Goal: Check status: Check status

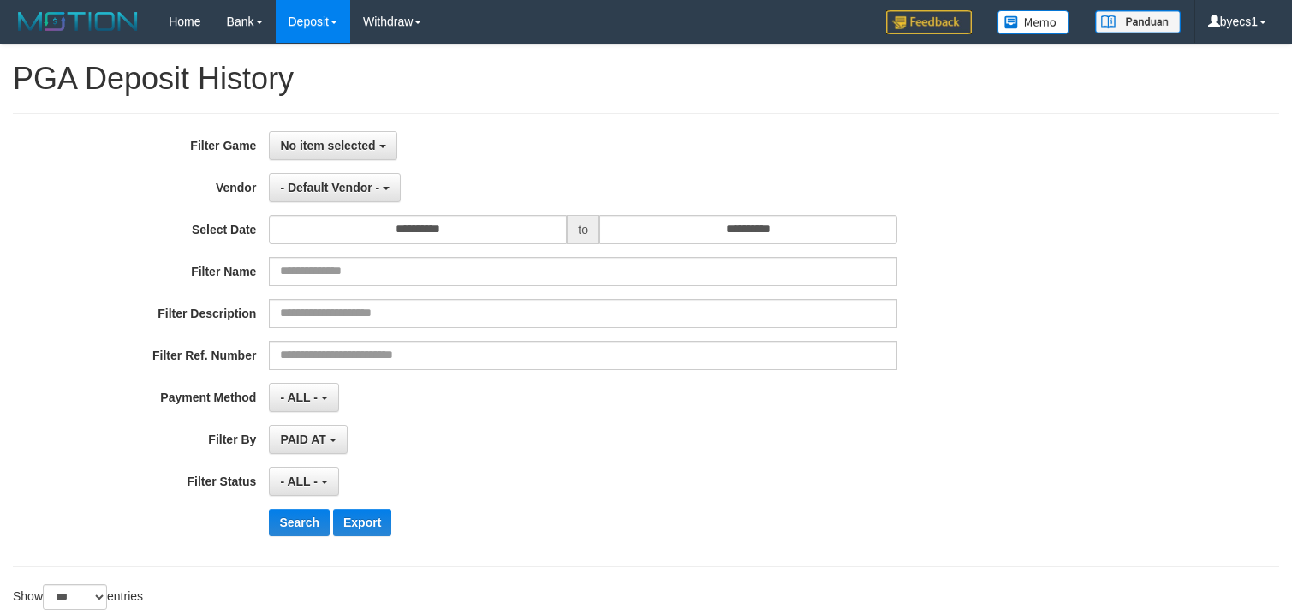
select select "**********"
select select "***"
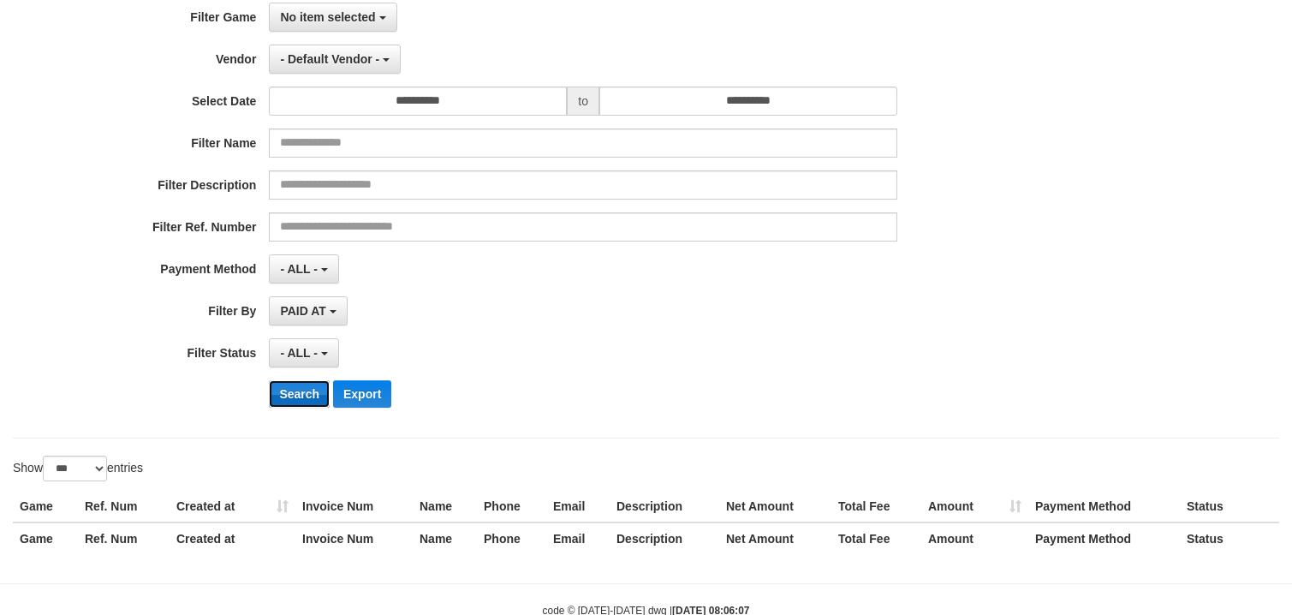
click at [278, 406] on button "Search" at bounding box center [299, 393] width 61 height 27
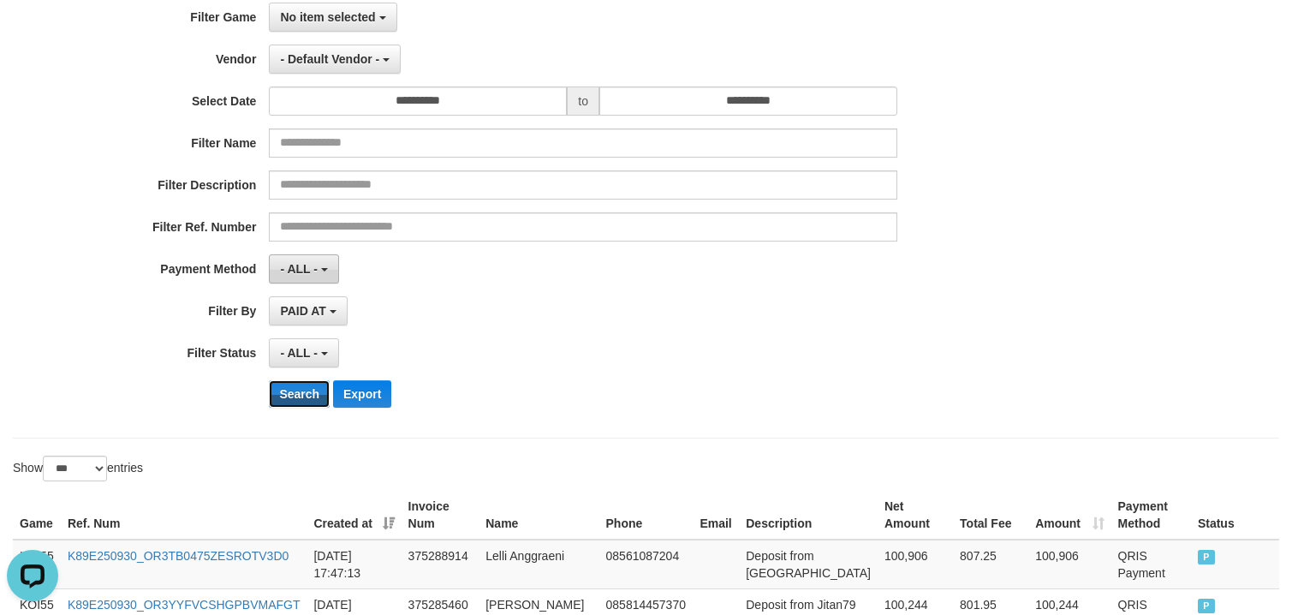
scroll to position [0, 0]
click at [313, 28] on button "No item selected" at bounding box center [333, 17] width 128 height 29
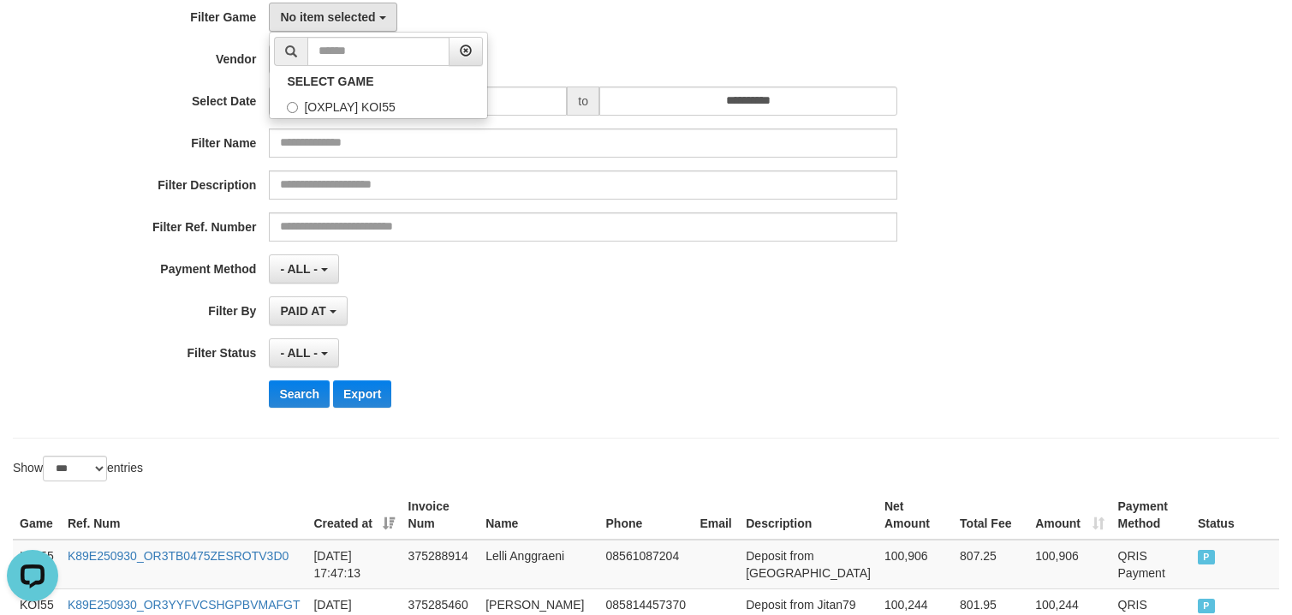
click at [430, 260] on div "- ALL - SELECT ALL - ALL - SELECT PAYMENT METHOD Mandiri BNI OVO CIMB BRI MAYBA…" at bounding box center [583, 268] width 628 height 29
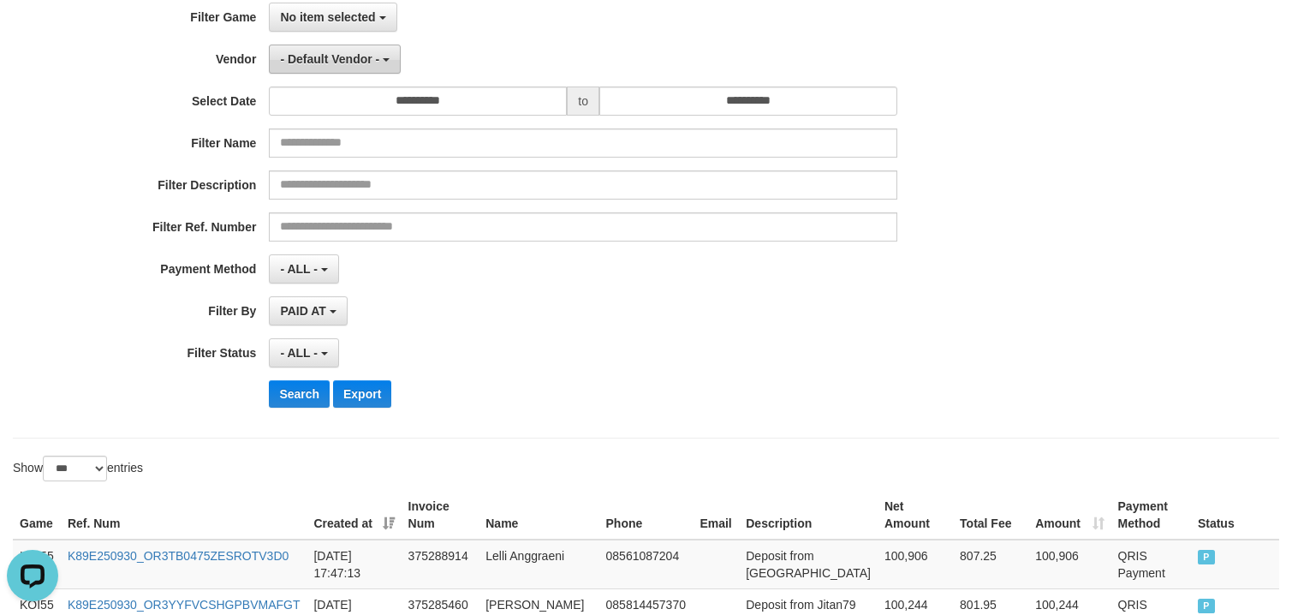
click at [367, 57] on span "- Default Vendor -" at bounding box center [329, 59] width 99 height 14
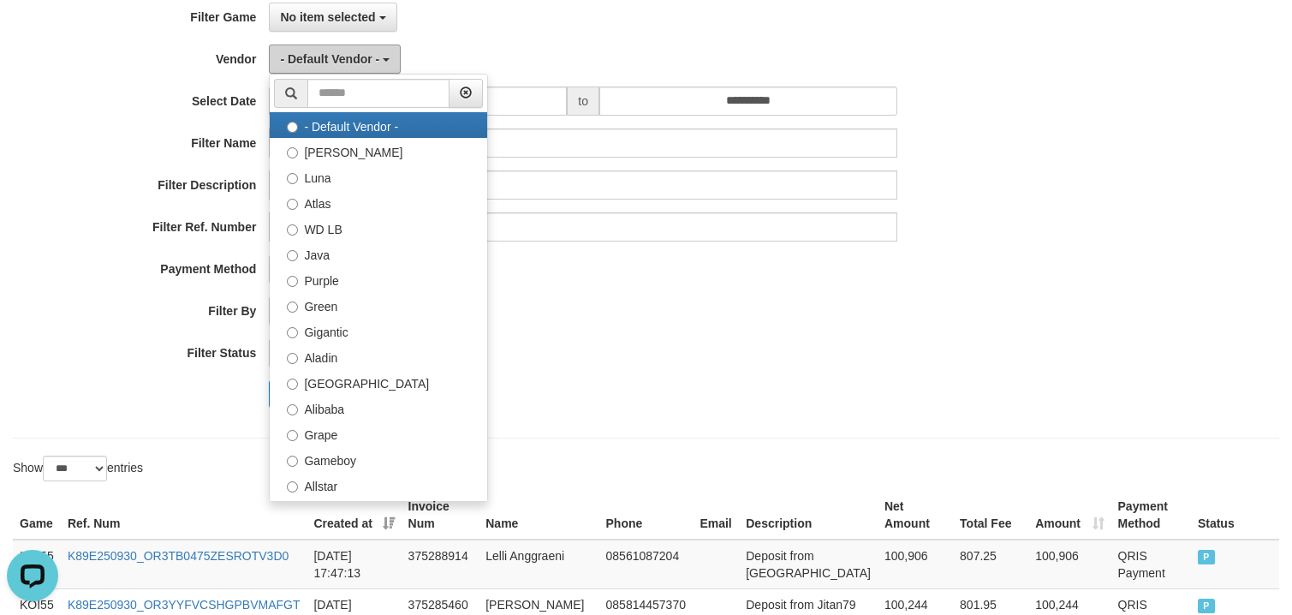
click at [367, 56] on span "- Default Vendor -" at bounding box center [329, 59] width 99 height 14
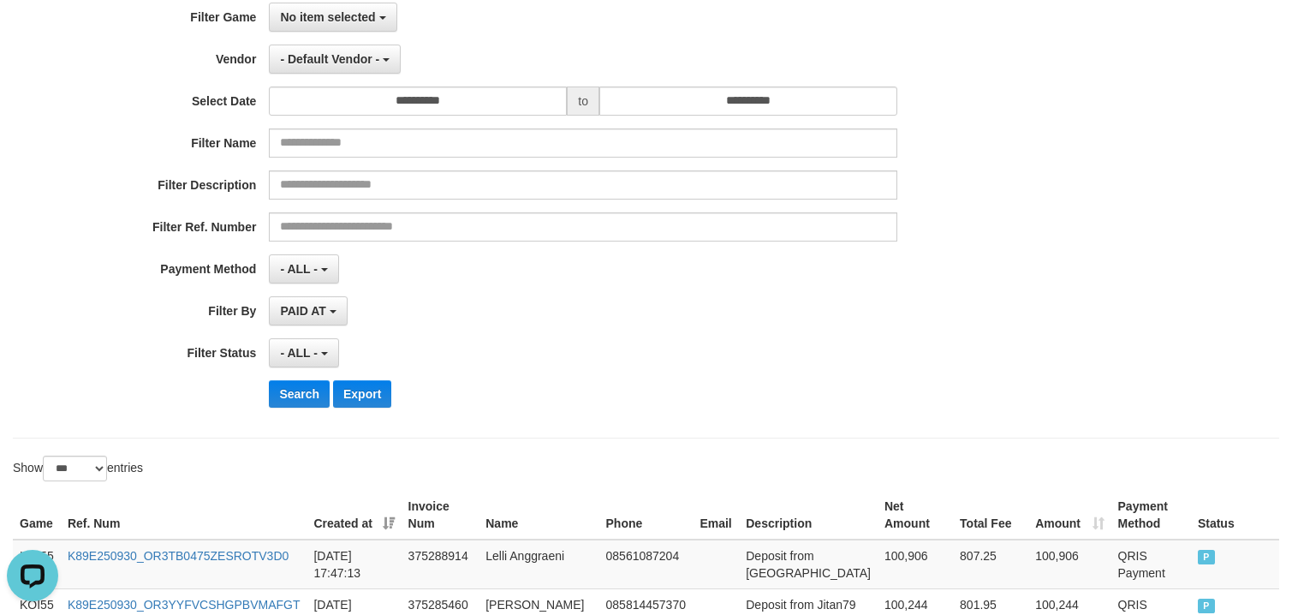
click at [252, 395] on div "Search Export" at bounding box center [538, 393] width 1077 height 27
click at [265, 401] on div "Search Export" at bounding box center [538, 393] width 1077 height 27
click at [306, 404] on button "Search" at bounding box center [299, 393] width 61 height 27
click at [396, 532] on th "Created at" at bounding box center [353, 514] width 94 height 49
click at [522, 429] on div "**********" at bounding box center [646, 212] width 1266 height 454
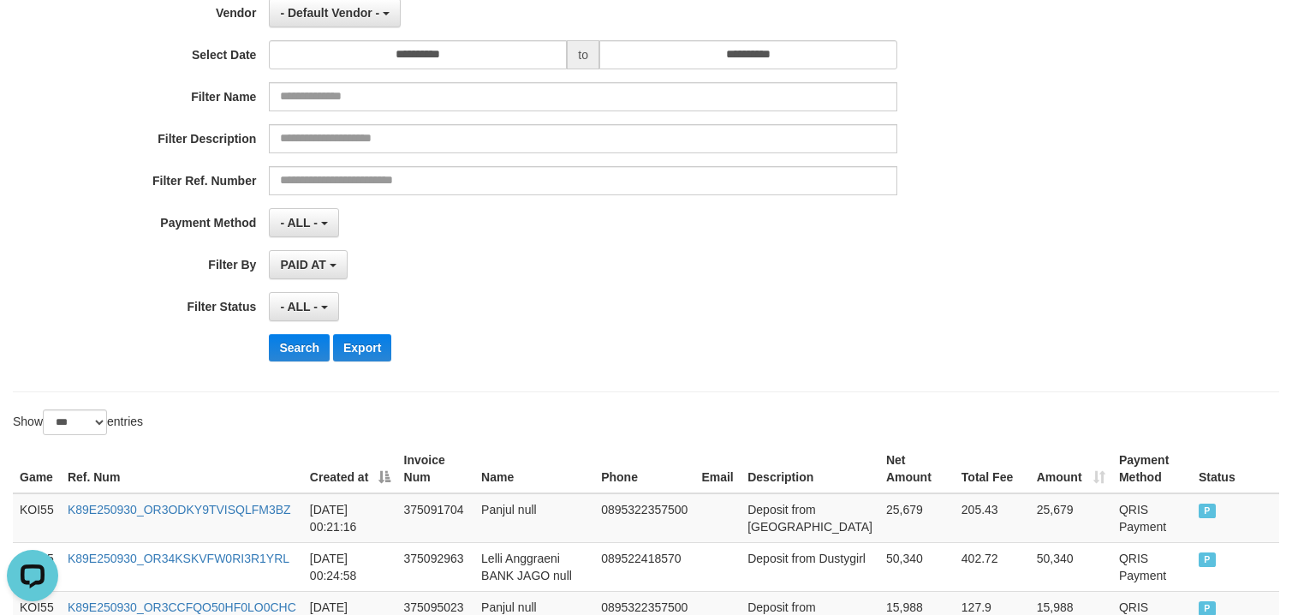
scroll to position [128, 0]
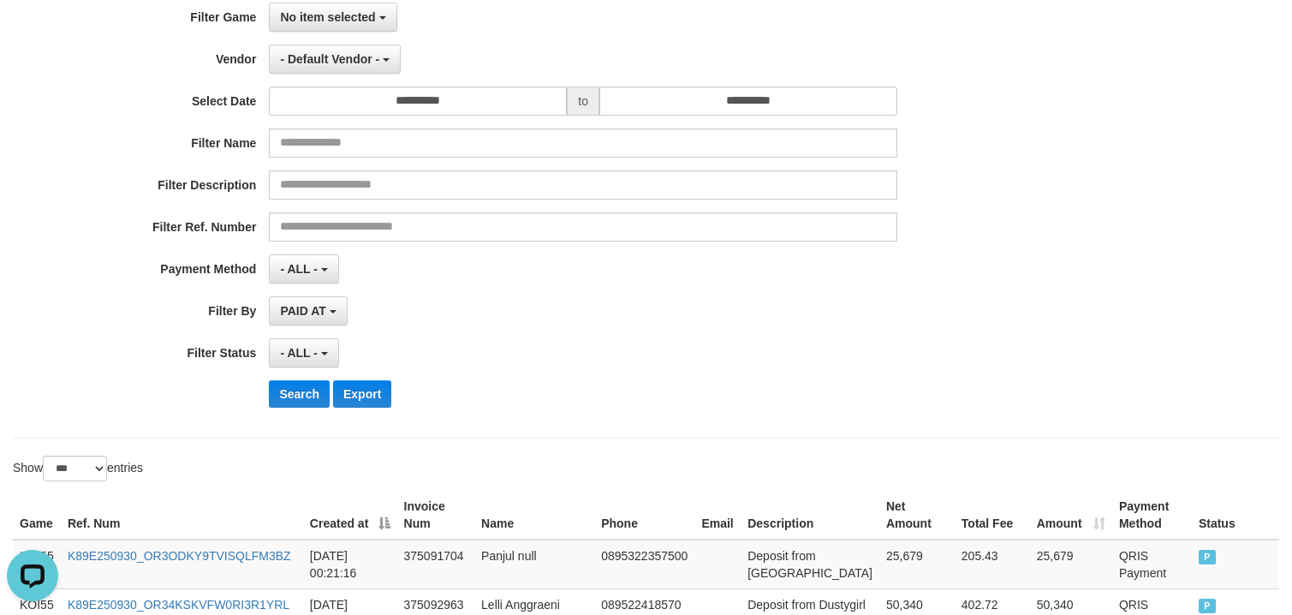
click at [548, 401] on div "Search Export" at bounding box center [672, 393] width 807 height 27
click at [300, 385] on button "Search" at bounding box center [299, 393] width 61 height 27
click at [298, 406] on button "Search" at bounding box center [299, 393] width 61 height 27
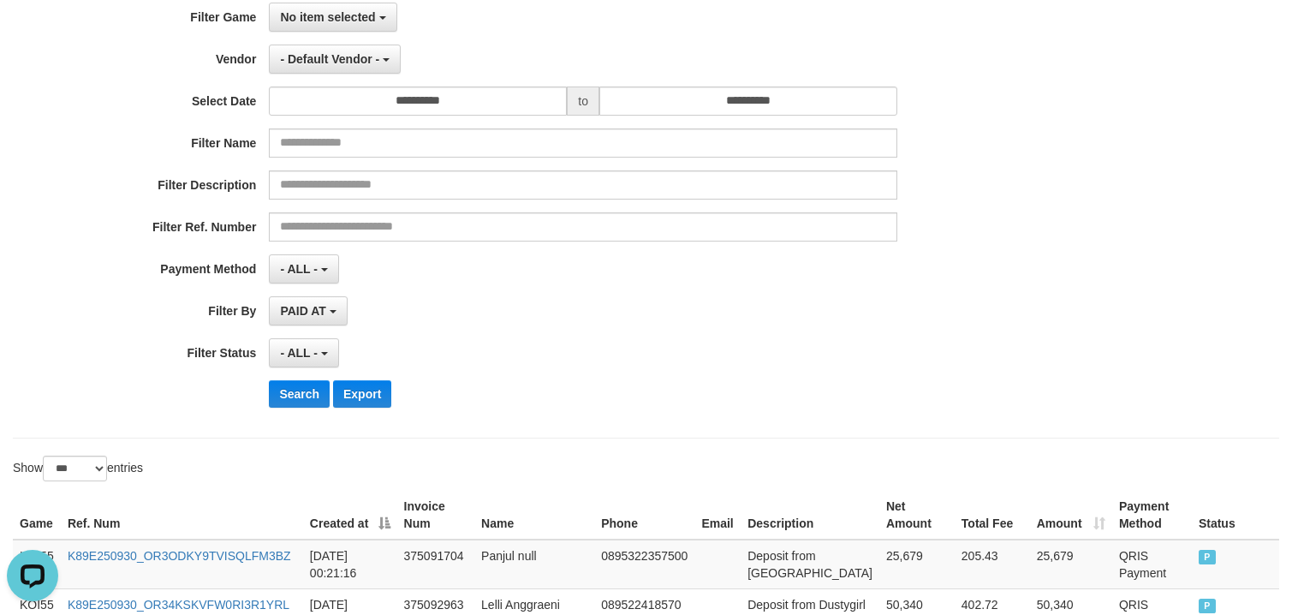
click at [529, 300] on div "PAID AT PAID AT CREATED AT" at bounding box center [583, 310] width 628 height 29
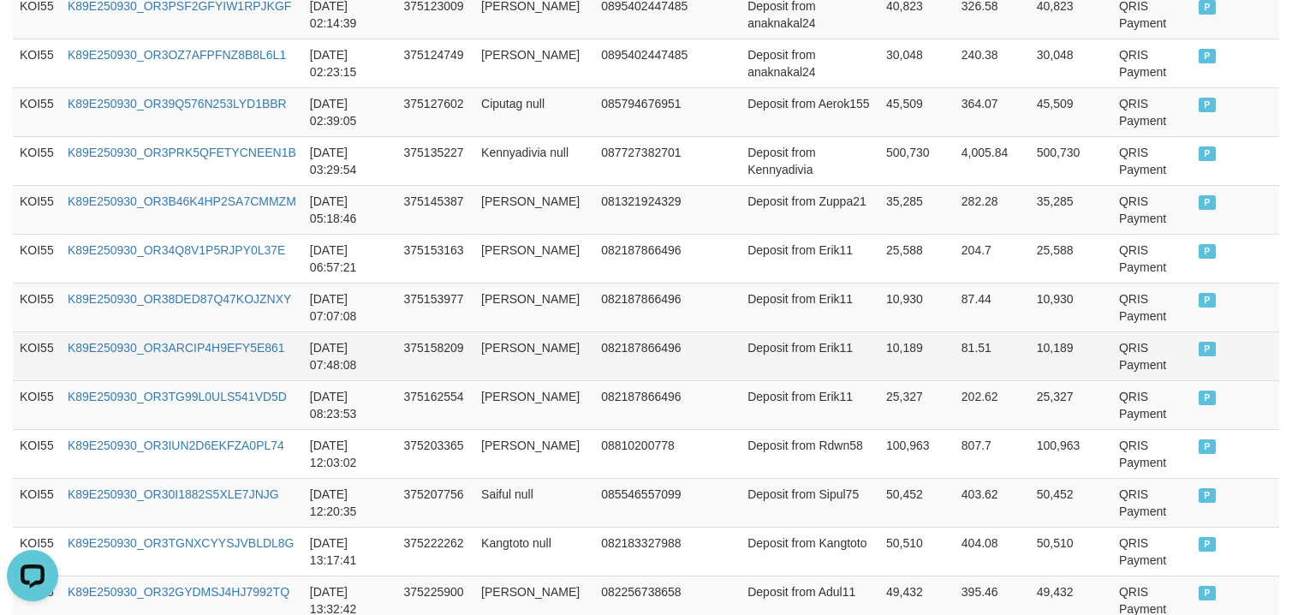
click at [36, 347] on td "KOI55" at bounding box center [37, 355] width 48 height 49
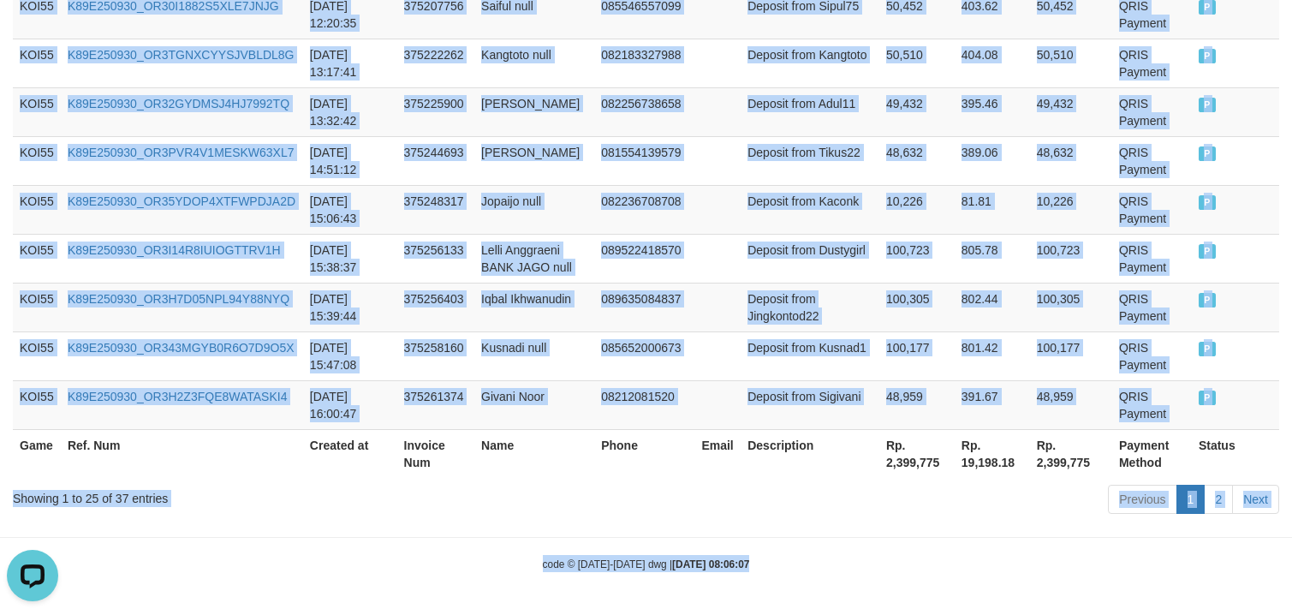
scroll to position [1474, 0]
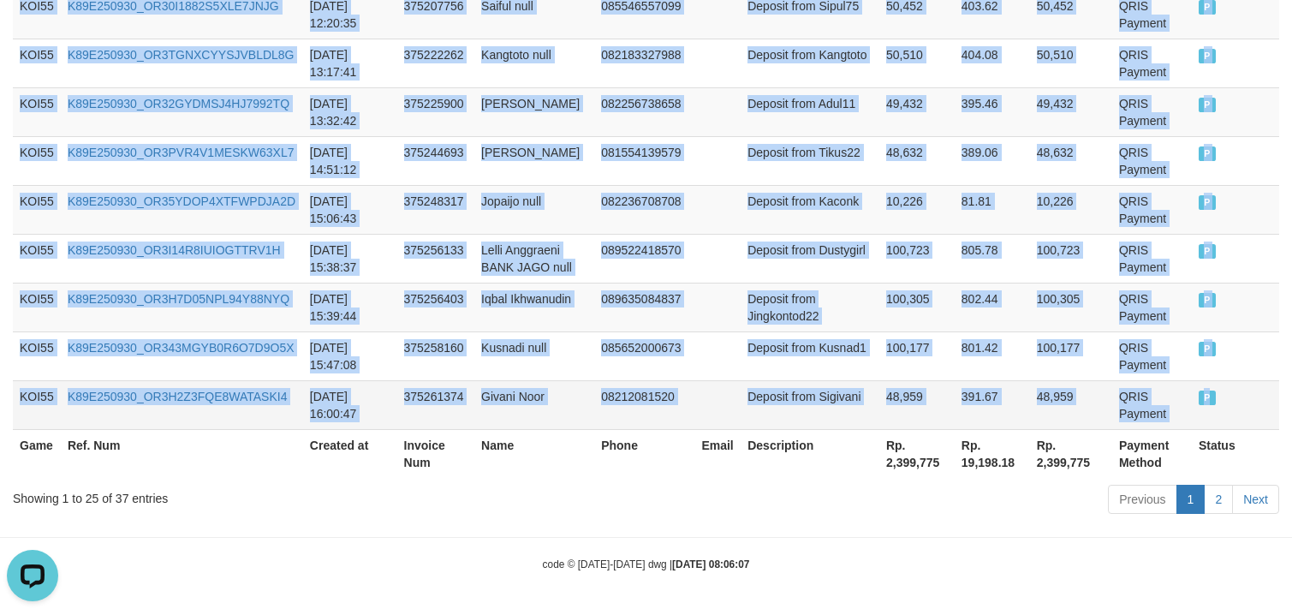
drag, startPoint x: 36, startPoint y: 347, endPoint x: 1208, endPoint y: 401, distance: 1173.1
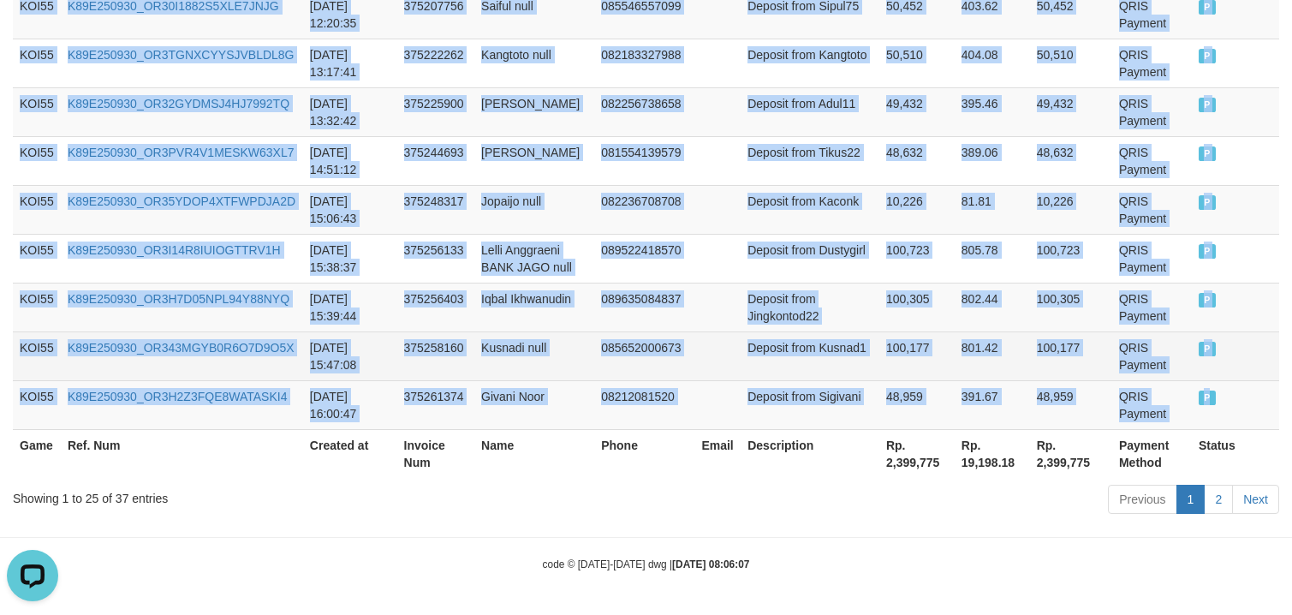
copy tbody "KOI55 K89E250930_OR3ARCIP4H9EFY5E861 [DATE] 07:48:08 375158209 [PERSON_NAME] 08…"
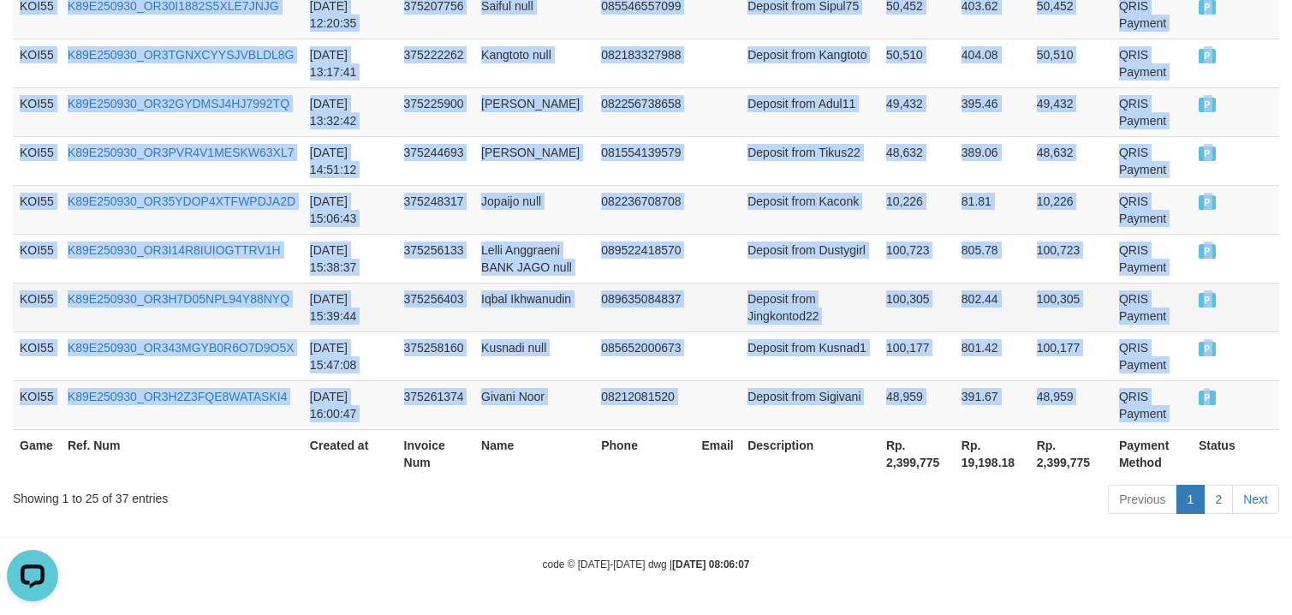
click at [740, 288] on td at bounding box center [717, 306] width 46 height 49
click at [879, 395] on td "48,959" at bounding box center [916, 404] width 75 height 49
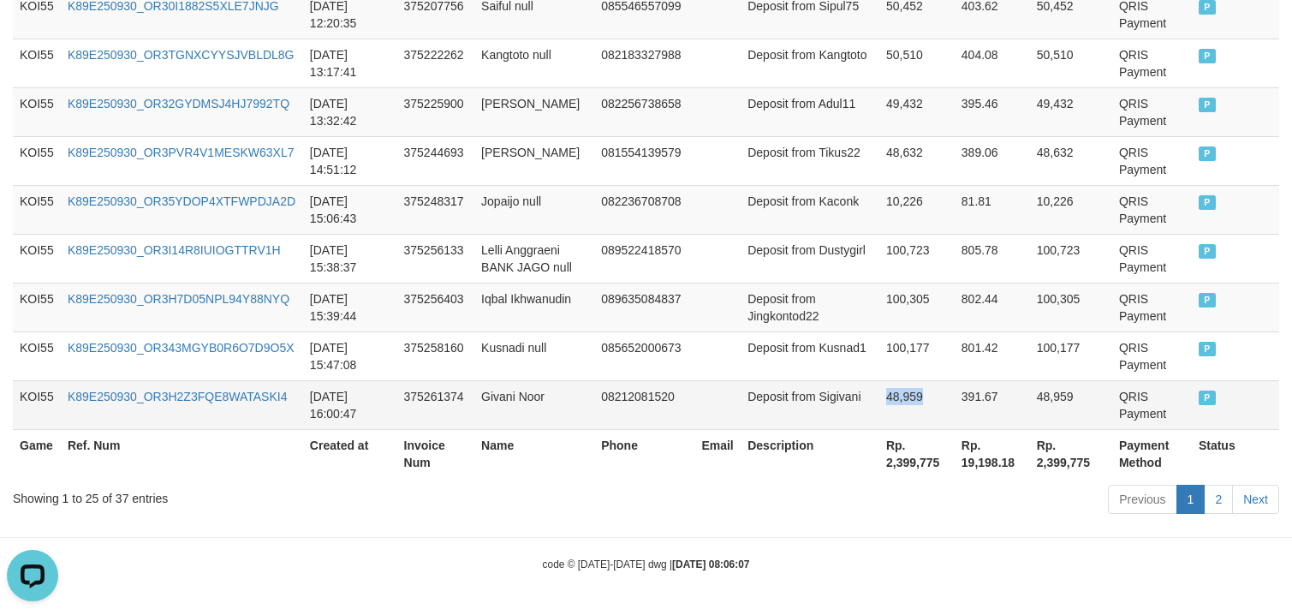
click at [879, 395] on td "48,959" at bounding box center [916, 404] width 75 height 49
click at [827, 306] on td "Deposit from Jingkontod22" at bounding box center [809, 306] width 139 height 49
click at [683, 383] on td "08212081520" at bounding box center [644, 404] width 100 height 49
click at [1002, 288] on td "802.44" at bounding box center [991, 306] width 75 height 49
